Goal: Task Accomplishment & Management: Manage account settings

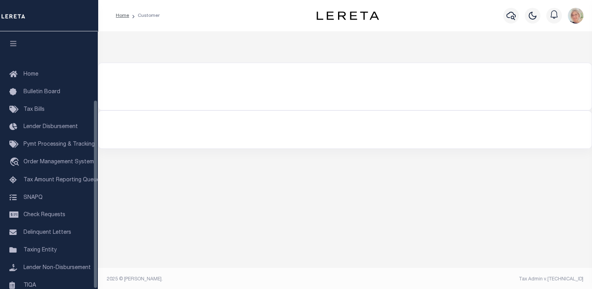
scroll to position [93, 0]
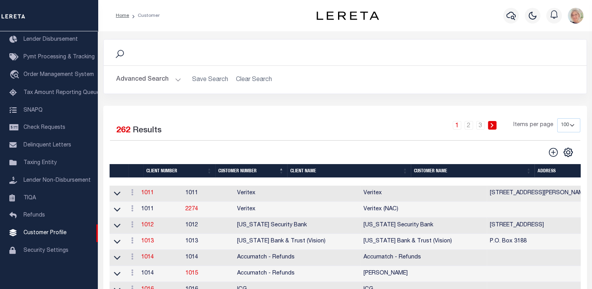
click at [297, 170] on th "Client Name" at bounding box center [349, 171] width 124 height 14
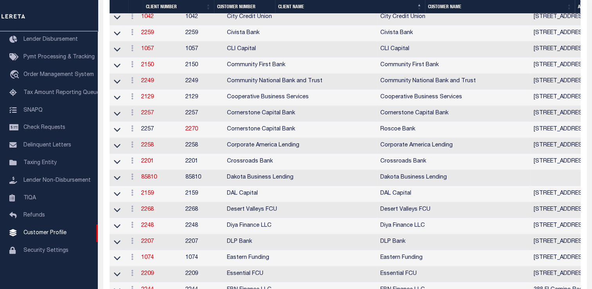
scroll to position [1017, 0]
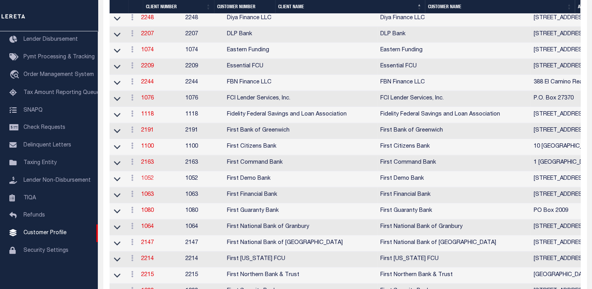
click at [153, 181] on link "1052" at bounding box center [147, 178] width 13 height 5
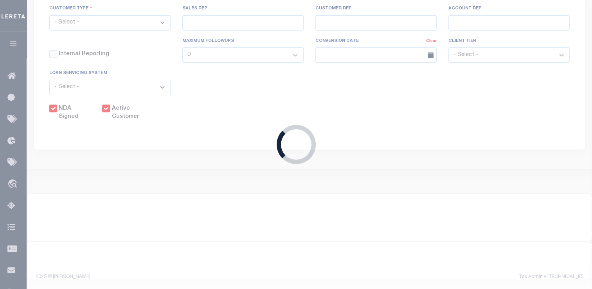
select select
type input "First Demo Bank"
type input "1052"
type input "First Demo Bank"
select select "Mixed Portfolio"
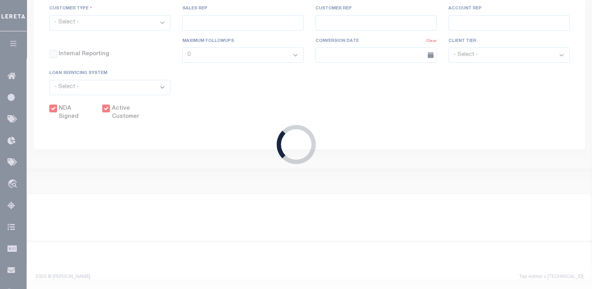
type input "Freddy Rodriguez"
type input "10/30/2022"
select select "Tier 1"
checkbox input "true"
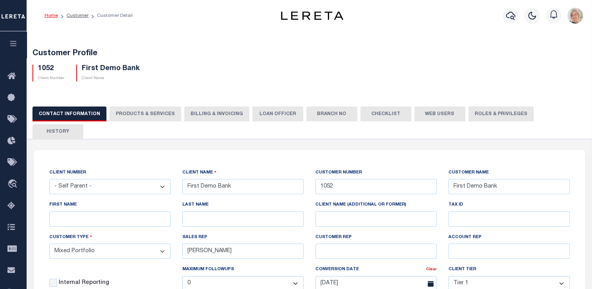
click at [435, 111] on button "Web Users" at bounding box center [439, 113] width 51 height 15
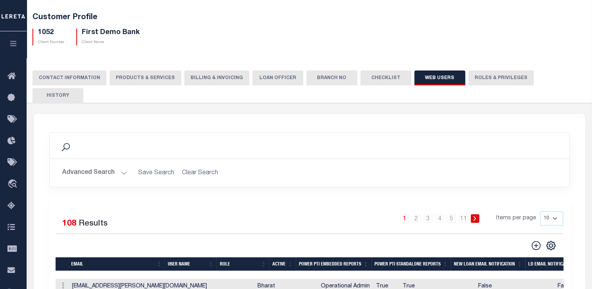
scroll to position [196, 0]
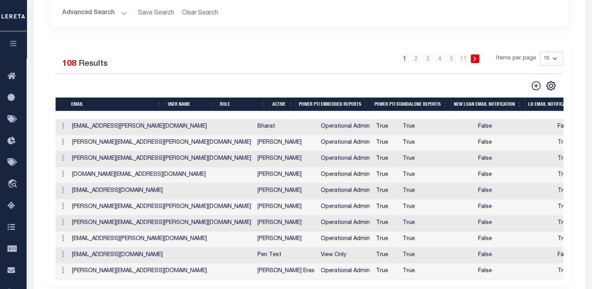
click at [556, 52] on select "10 25 50 100" at bounding box center [551, 59] width 23 height 14
select select "100"
click at [540, 52] on select "10 25 50 100" at bounding box center [551, 59] width 23 height 14
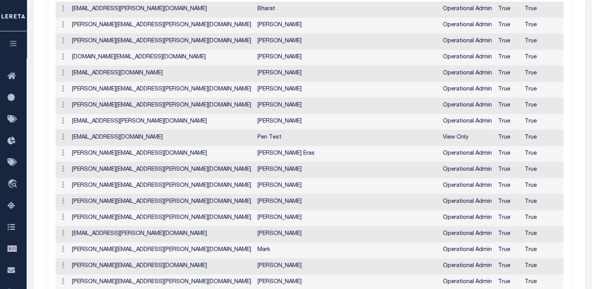
scroll to position [0, 0]
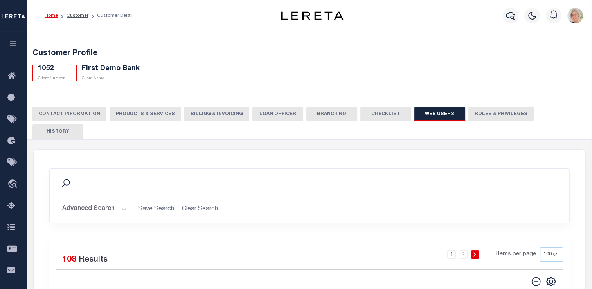
click at [122, 201] on button "Advanced Search" at bounding box center [94, 208] width 65 height 15
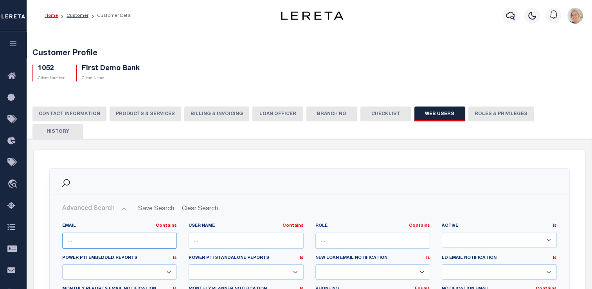
click at [99, 232] on input "text" at bounding box center [119, 240] width 115 height 16
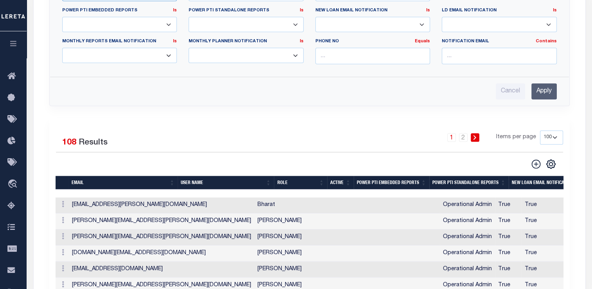
scroll to position [235, 0]
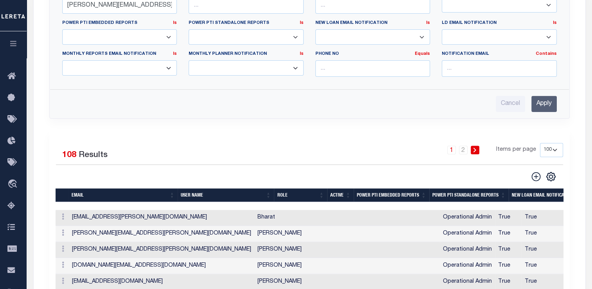
click at [541, 96] on input "Apply" at bounding box center [543, 104] width 25 height 16
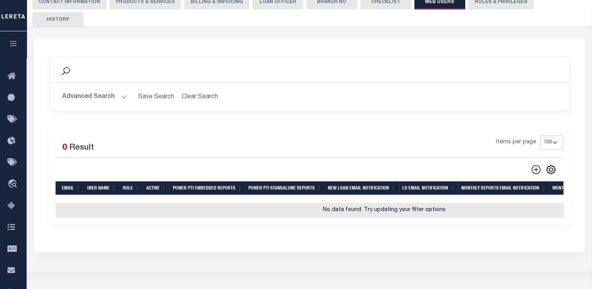
scroll to position [0, 0]
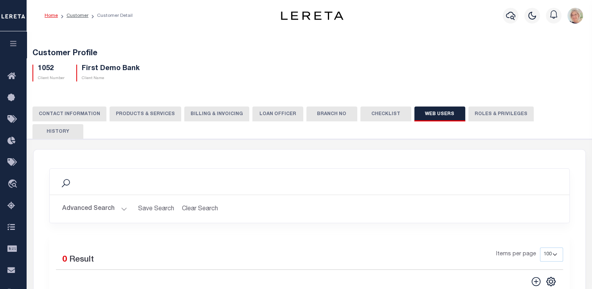
click at [123, 201] on button "Advanced Search" at bounding box center [94, 208] width 65 height 15
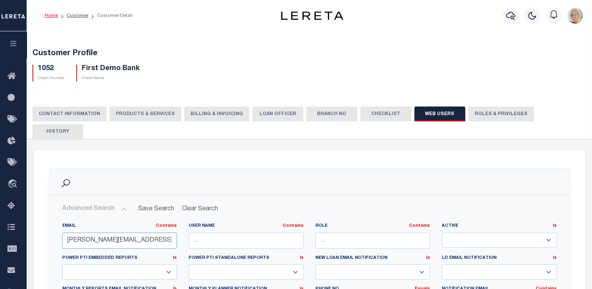
click at [173, 232] on input "debbie.vecellio@accumatchcustomers.com" at bounding box center [119, 240] width 115 height 16
click at [152, 232] on input "debbie.vecellio@accumatchcustomers.com" at bounding box center [119, 240] width 115 height 16
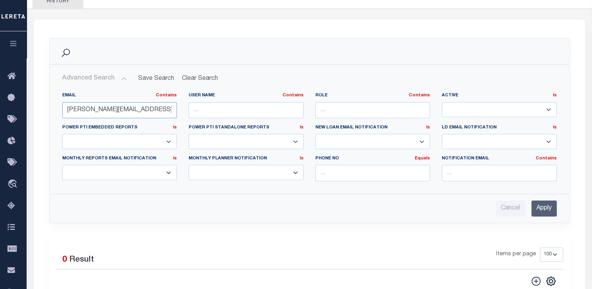
scroll to position [156, 0]
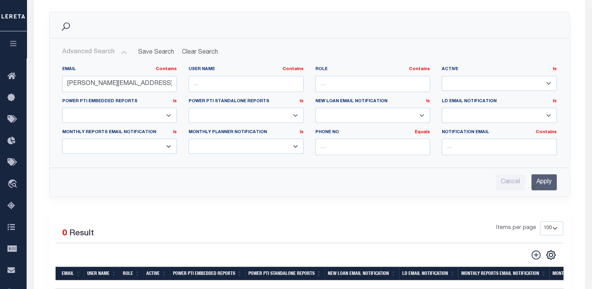
click at [539, 174] on input "Apply" at bounding box center [543, 182] width 25 height 16
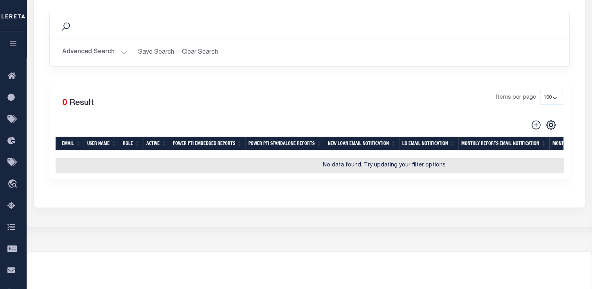
scroll to position [0, 0]
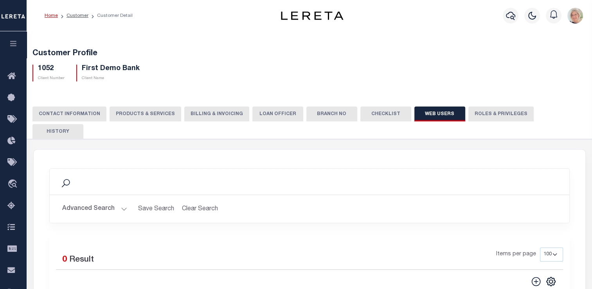
click at [117, 201] on button "Advanced Search" at bounding box center [94, 208] width 65 height 15
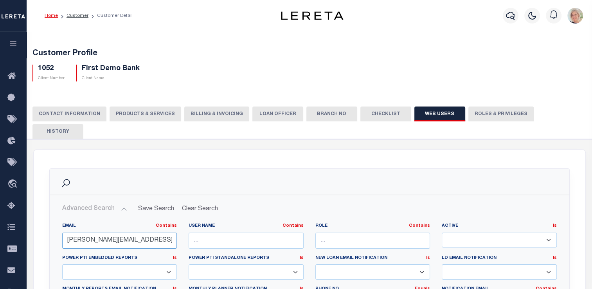
drag, startPoint x: 167, startPoint y: 222, endPoint x: 39, endPoint y: 241, distance: 130.1
type input "dvecellio@lereta.com"
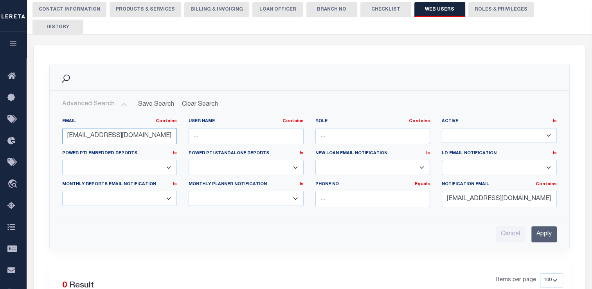
scroll to position [117, 0]
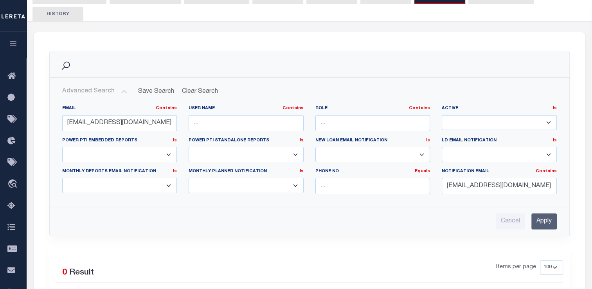
click at [546, 213] on input "Apply" at bounding box center [543, 221] width 25 height 16
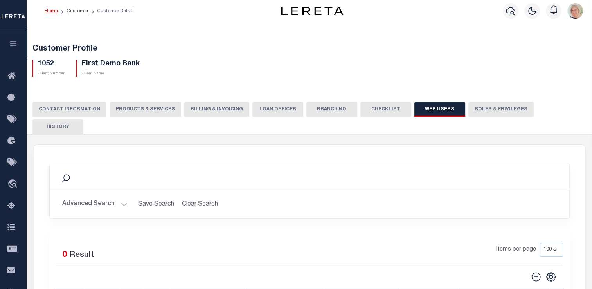
scroll to position [0, 0]
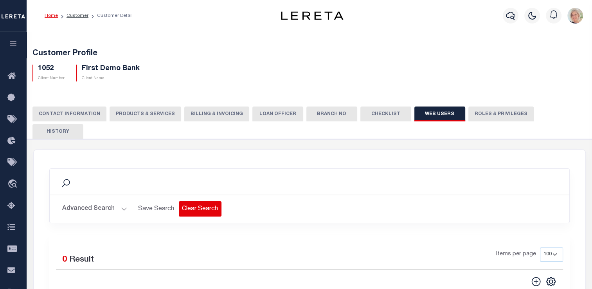
click at [194, 201] on button "Clear Search" at bounding box center [200, 208] width 43 height 15
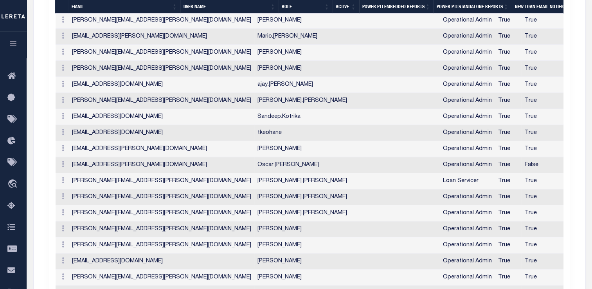
scroll to position [1525, 0]
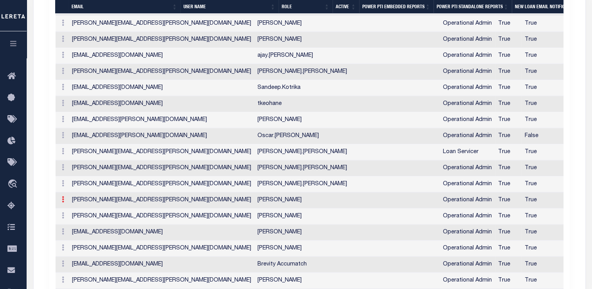
click at [62, 196] on icon at bounding box center [63, 199] width 2 height 6
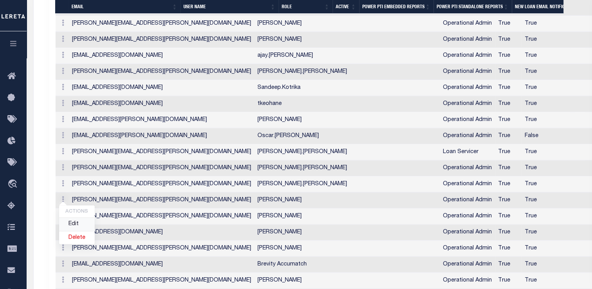
click at [75, 218] on link "Edit" at bounding box center [77, 224] width 36 height 13
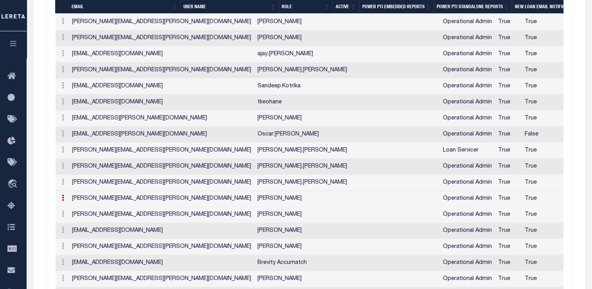
type input "Deborah.Vecellio@accumatch.com"
type input "Deborah Vecellio"
checkbox input "true"
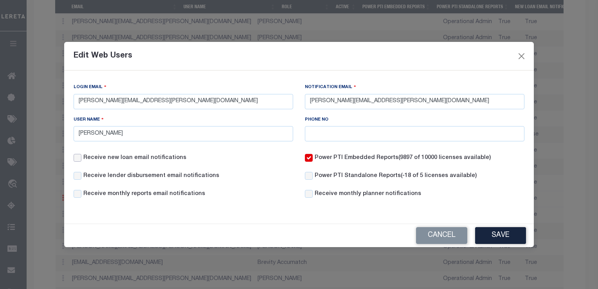
click at [77, 160] on input "Receive new loan email notifications" at bounding box center [78, 158] width 8 height 8
checkbox input "true"
click at [78, 178] on input "Receive lender disbursement email notifications" at bounding box center [78, 176] width 8 height 8
checkbox input "true"
click at [505, 235] on button "Save" at bounding box center [500, 235] width 51 height 17
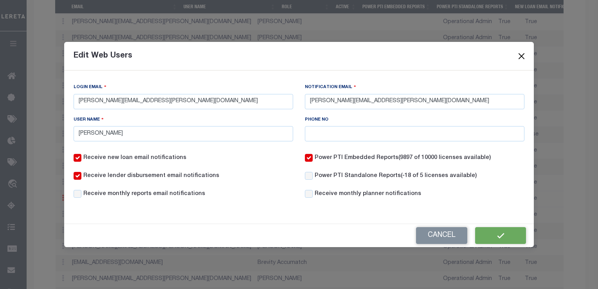
click at [517, 53] on button "Close" at bounding box center [521, 56] width 10 height 10
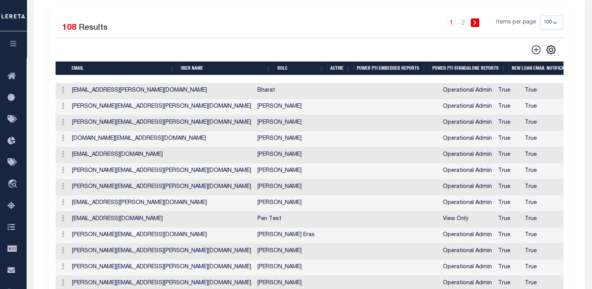
scroll to position [0, 0]
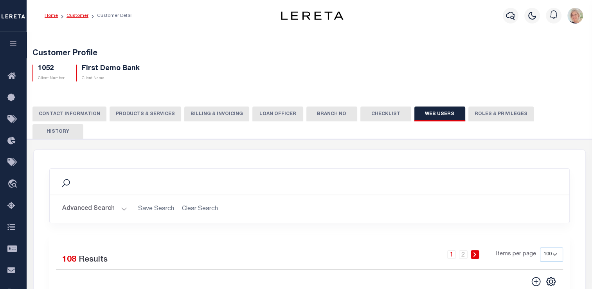
click at [81, 15] on link "Customer" at bounding box center [77, 15] width 22 height 5
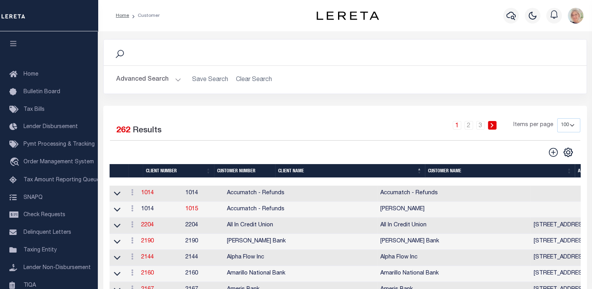
scroll to position [93, 0]
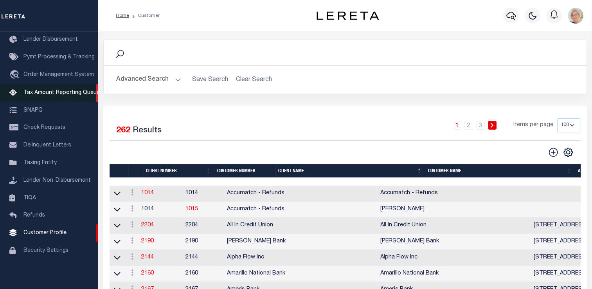
click at [45, 90] on span "Tax Amount Reporting Queue" at bounding box center [61, 92] width 76 height 5
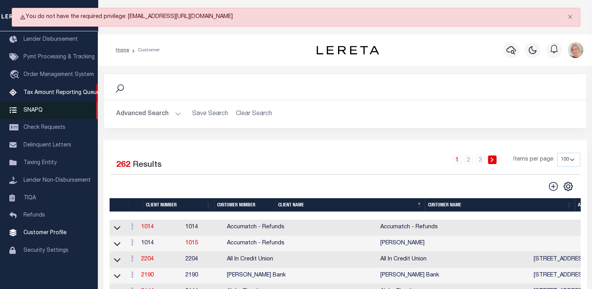
click at [41, 107] on span "SNAPQ" at bounding box center [32, 109] width 19 height 5
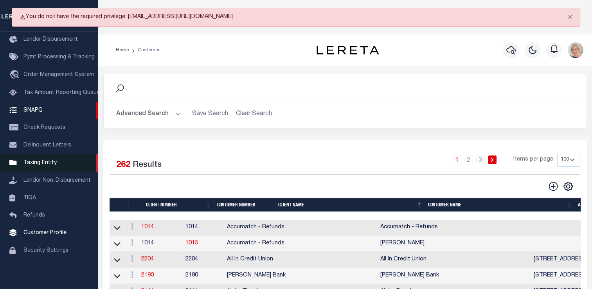
click at [30, 160] on span "Taxing Entity" at bounding box center [39, 162] width 33 height 5
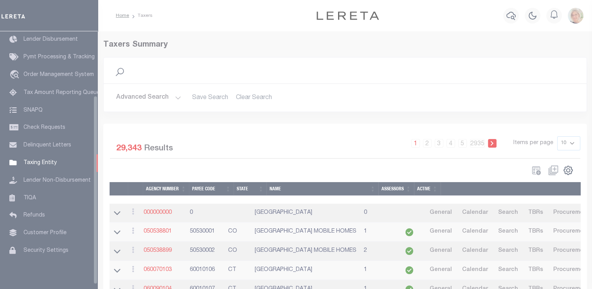
scroll to position [88, 0]
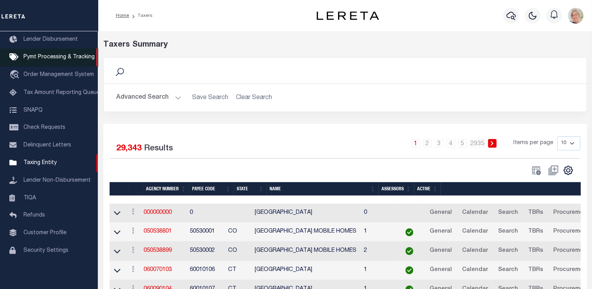
click at [41, 55] on link "Pymt Processing & Tracking" at bounding box center [49, 58] width 98 height 18
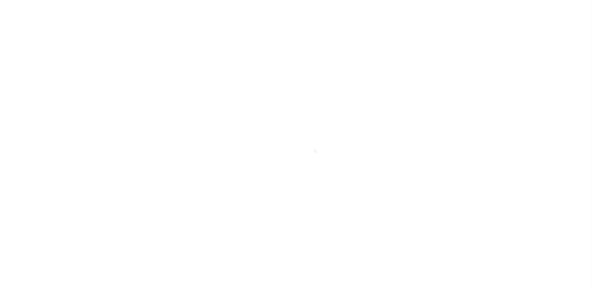
scroll to position [36, 0]
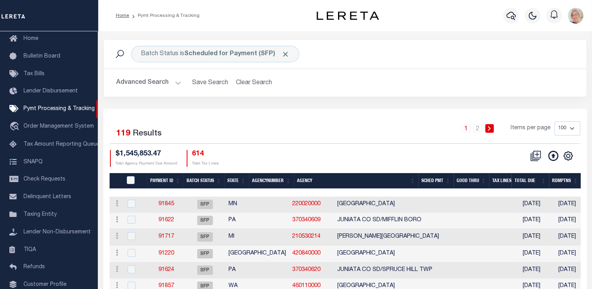
click at [174, 82] on button "Advanced Search" at bounding box center [148, 82] width 65 height 15
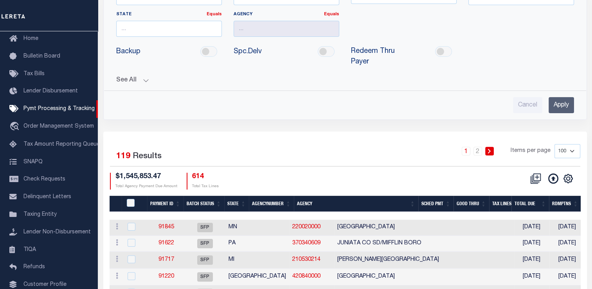
scroll to position [0, 0]
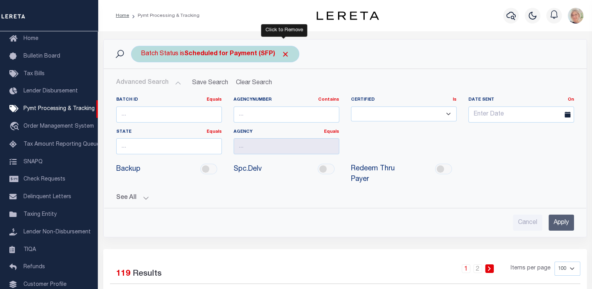
click at [281, 50] on span "Click to Remove" at bounding box center [285, 54] width 8 height 8
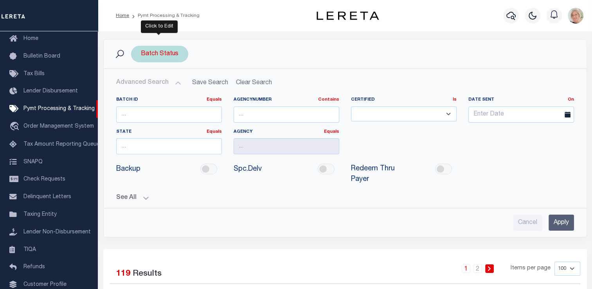
click at [167, 56] on div "Batch Status" at bounding box center [159, 54] width 57 height 16
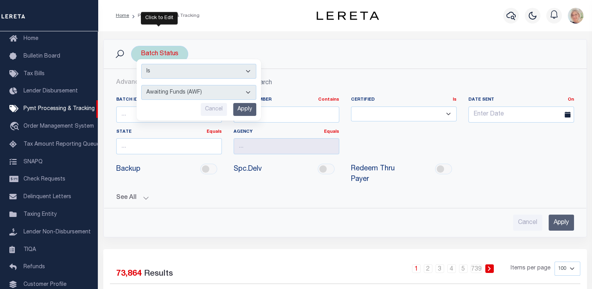
click at [247, 93] on select "Awaiting Funds (AWF) Cleared and Complete (CAC) New Check Needed (NCN) Payment …" at bounding box center [198, 92] width 115 height 15
click at [318, 67] on div "Batch Status Is Contains Awaiting Funds (AWF) Cleared and Complete (CAC) New Ch…" at bounding box center [345, 54] width 483 height 29
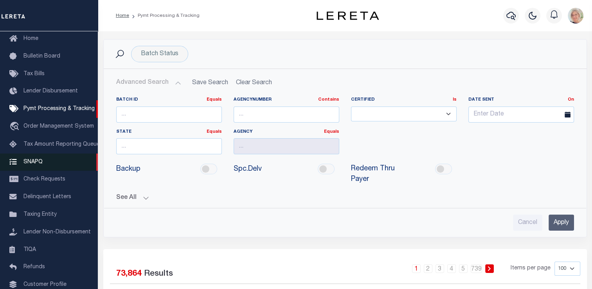
click at [34, 164] on span "SNAPQ" at bounding box center [32, 161] width 19 height 5
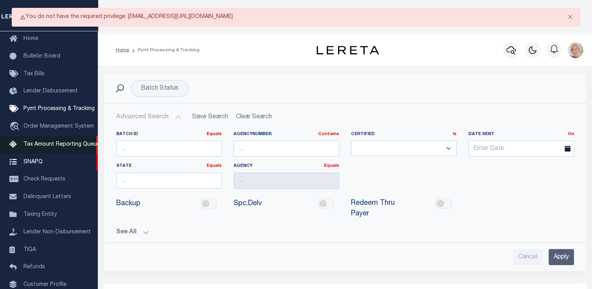
click at [42, 147] on span "Tax Amount Reporting Queue" at bounding box center [61, 144] width 76 height 5
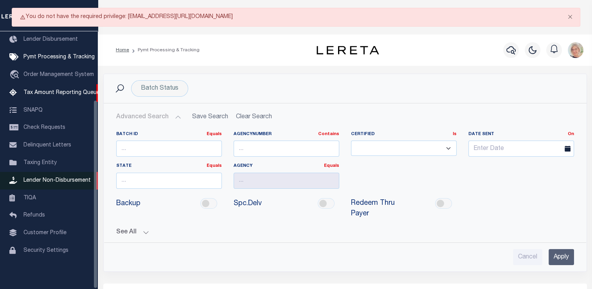
scroll to position [93, 0]
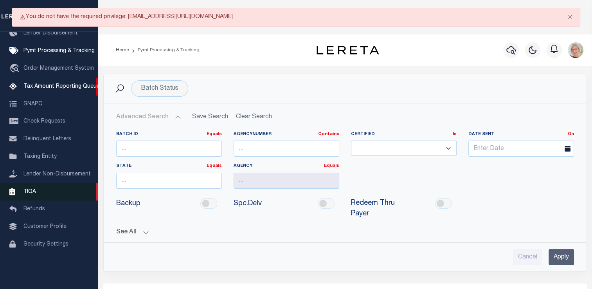
click at [25, 194] on span "TIQA" at bounding box center [29, 191] width 13 height 5
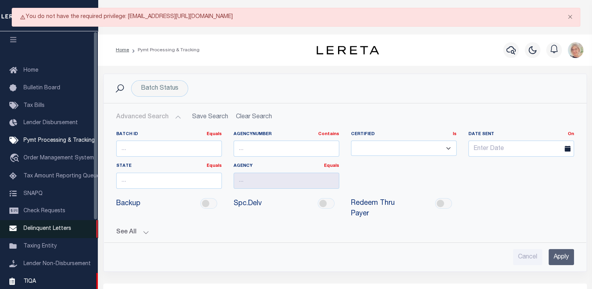
scroll to position [0, 0]
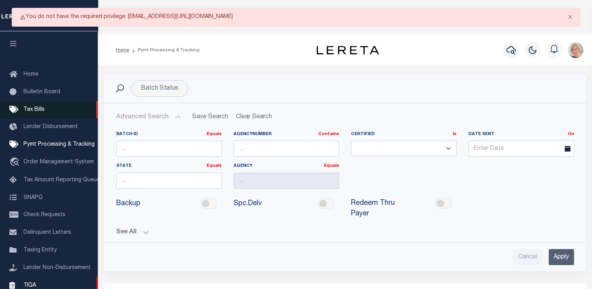
click at [34, 108] on span "Tax Bills" at bounding box center [33, 109] width 21 height 5
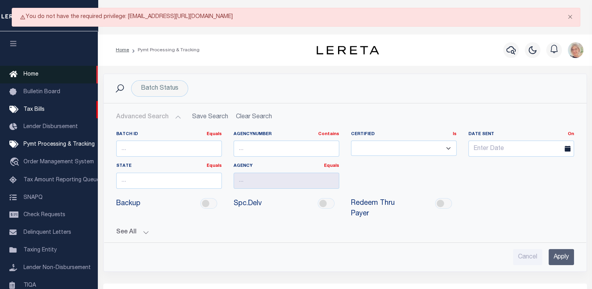
click at [28, 75] on span "Home" at bounding box center [30, 74] width 15 height 5
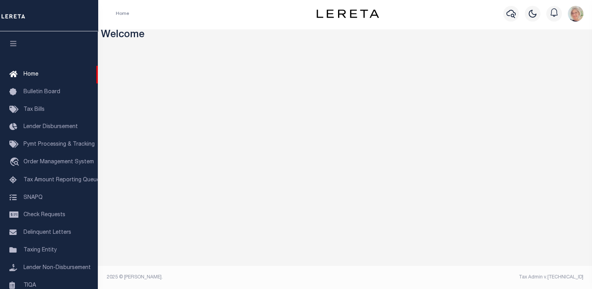
scroll to position [2, 0]
drag, startPoint x: 377, startPoint y: 276, endPoint x: 446, endPoint y: 276, distance: 69.2
click at [446, 276] on div "Tax Admin v.[TECHNICAL_ID]" at bounding box center [467, 276] width 232 height 7
drag, startPoint x: 443, startPoint y: 277, endPoint x: 488, endPoint y: 273, distance: 45.6
click at [488, 273] on div "Tax Admin v.[TECHNICAL_ID]" at bounding box center [467, 276] width 232 height 7
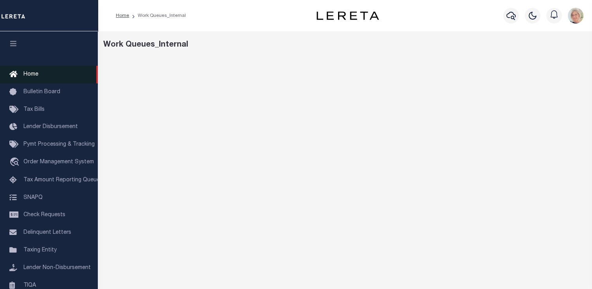
click at [33, 73] on span "Home" at bounding box center [30, 74] width 15 height 5
click at [27, 75] on span "Home" at bounding box center [30, 74] width 15 height 5
click at [122, 16] on link "Home" at bounding box center [122, 15] width 13 height 5
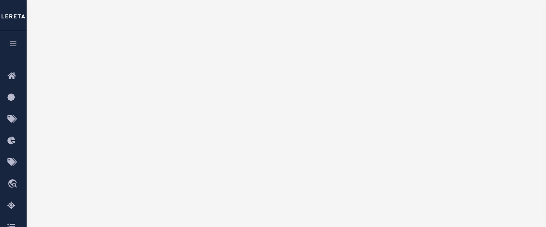
scroll to position [81, 0]
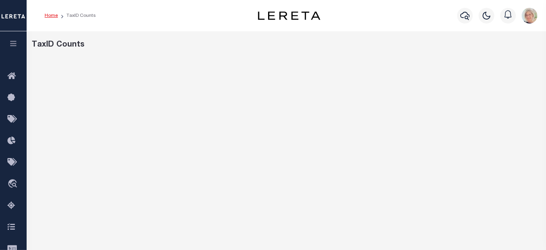
click at [49, 16] on link "Home" at bounding box center [51, 15] width 13 height 5
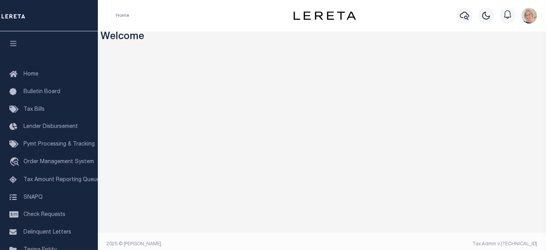
drag, startPoint x: 375, startPoint y: 241, endPoint x: 392, endPoint y: 239, distance: 16.2
click at [392, 239] on footer "2025 © LERETA. Tax Admin v.1.0.0.1" at bounding box center [322, 244] width 448 height 23
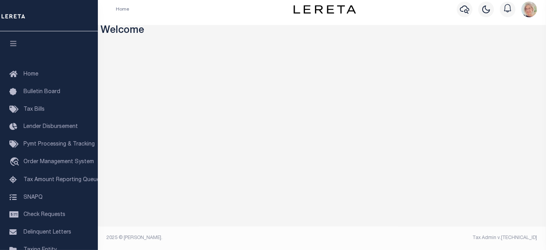
drag, startPoint x: 408, startPoint y: 234, endPoint x: 429, endPoint y: 231, distance: 20.6
click at [429, 231] on footer "2025 © LERETA. Tax Admin v.1.0.0.1" at bounding box center [322, 237] width 448 height 23
drag, startPoint x: 188, startPoint y: 236, endPoint x: 234, endPoint y: 230, distance: 46.6
click at [234, 230] on footer "2025 © LERETA. Tax Admin v.1.0.0.1" at bounding box center [322, 237] width 448 height 23
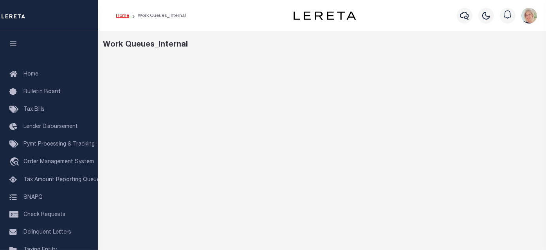
click at [120, 16] on link "Home" at bounding box center [122, 15] width 13 height 5
click at [146, 16] on li "TPS - Waiting - Internal" at bounding box center [158, 15] width 59 height 7
click at [124, 14] on link "Home" at bounding box center [122, 15] width 13 height 5
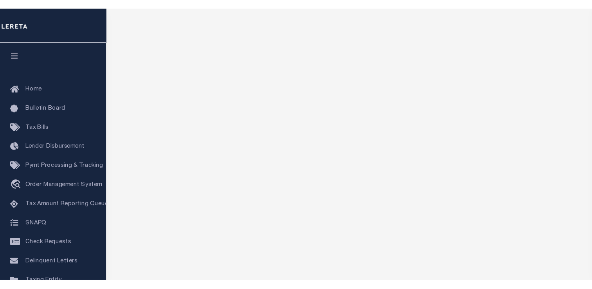
scroll to position [78, 0]
